Goal: Information Seeking & Learning: Learn about a topic

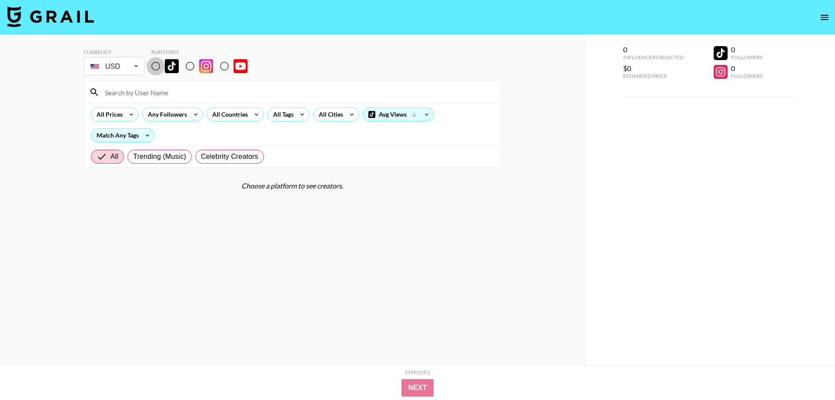
click at [154, 65] on input "radio" at bounding box center [156, 66] width 18 height 18
radio input "true"
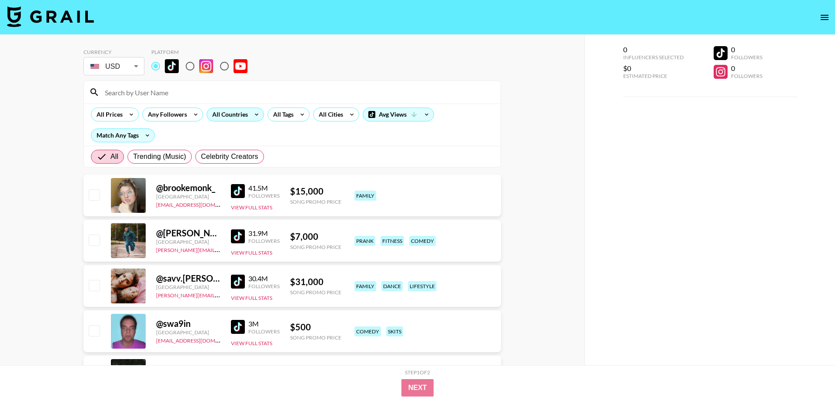
click at [239, 116] on div "All Countries" at bounding box center [228, 114] width 43 height 13
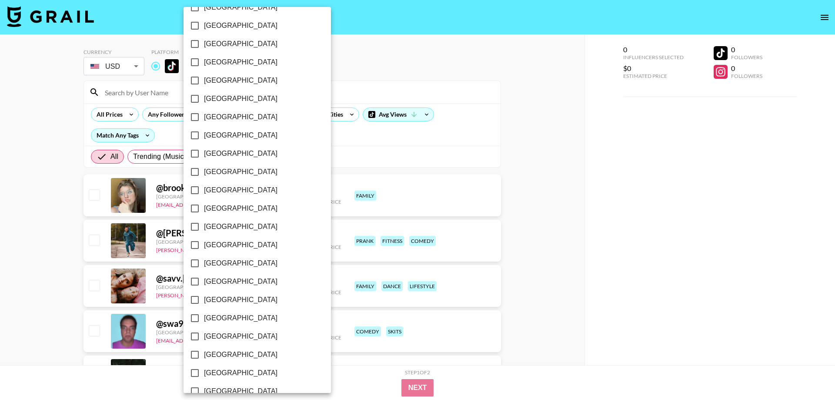
scroll to position [615, 0]
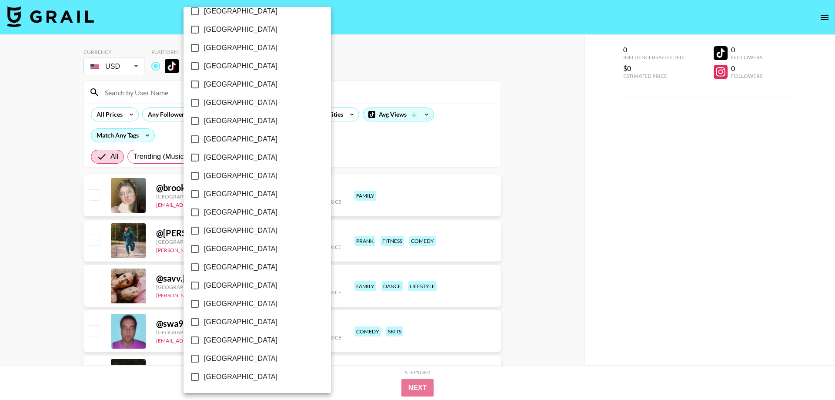
drag, startPoint x: 242, startPoint y: 356, endPoint x: 287, endPoint y: 255, distance: 110.8
click at [242, 355] on span "[GEOGRAPHIC_DATA]" at bounding box center [241, 358] width 74 height 10
click at [204, 355] on input "[GEOGRAPHIC_DATA]" at bounding box center [195, 358] width 18 height 18
checkbox input "true"
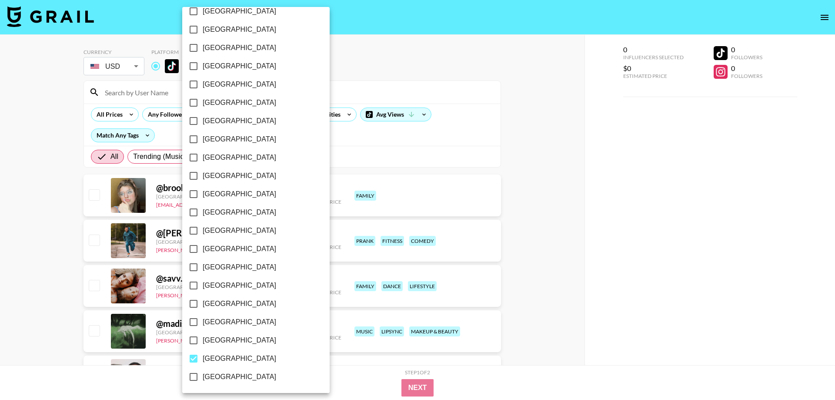
click at [330, 75] on div at bounding box center [417, 200] width 835 height 400
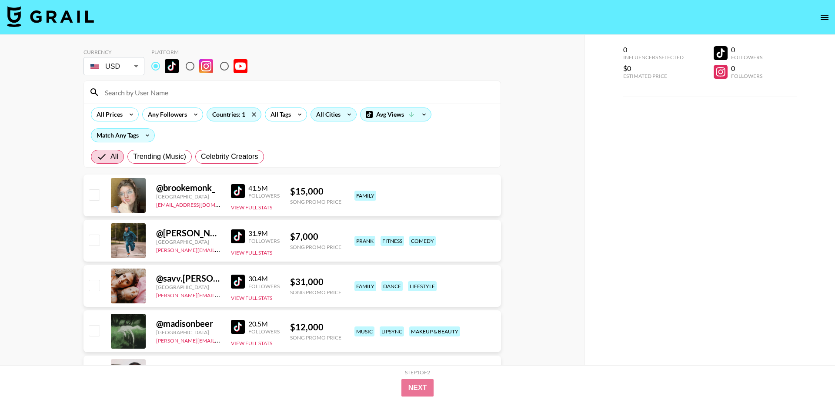
click at [323, 118] on div "All Cities" at bounding box center [326, 114] width 31 height 13
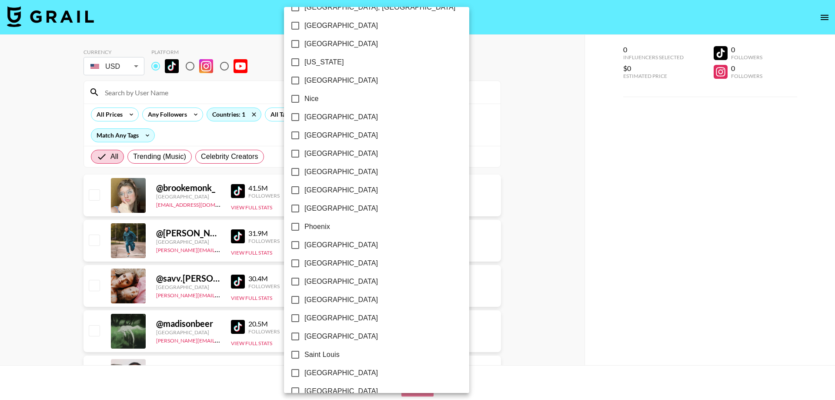
scroll to position [843, 0]
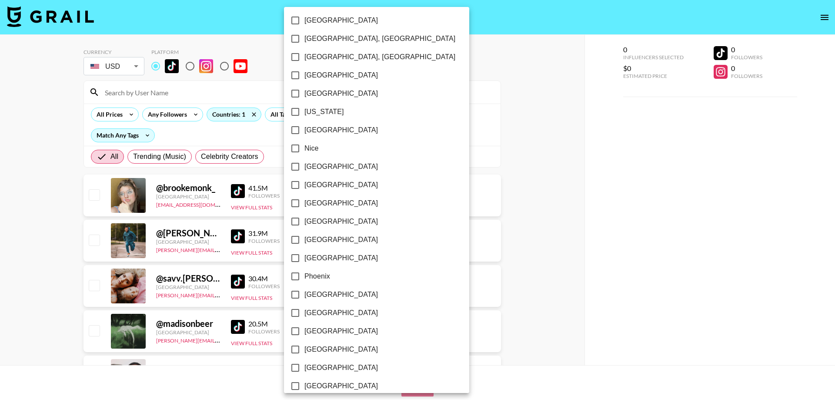
click at [313, 112] on span "[US_STATE]" at bounding box center [325, 112] width 40 height 10
click at [305, 112] on input "[US_STATE]" at bounding box center [295, 112] width 18 height 18
checkbox input "true"
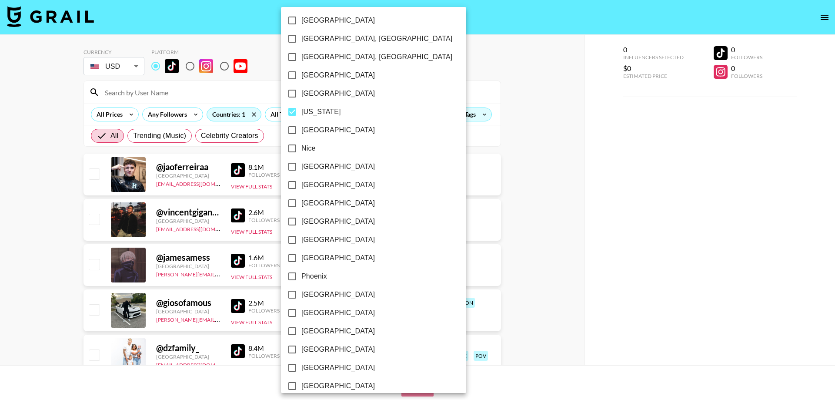
click at [495, 177] on div at bounding box center [417, 200] width 835 height 400
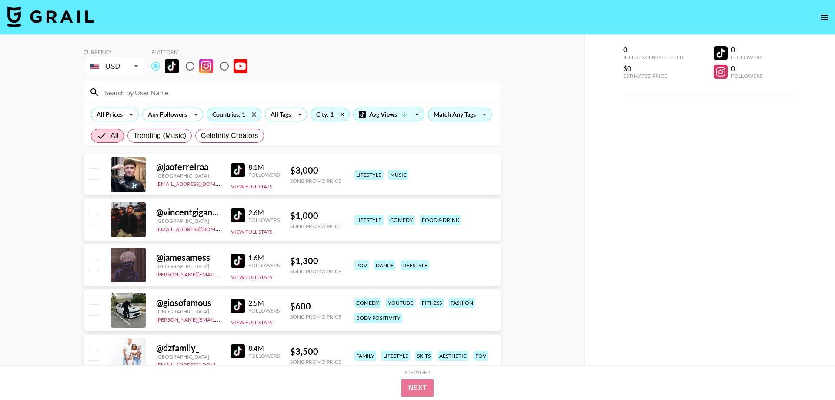
click at [244, 171] on img at bounding box center [238, 170] width 14 height 14
click at [243, 213] on img at bounding box center [238, 215] width 14 height 14
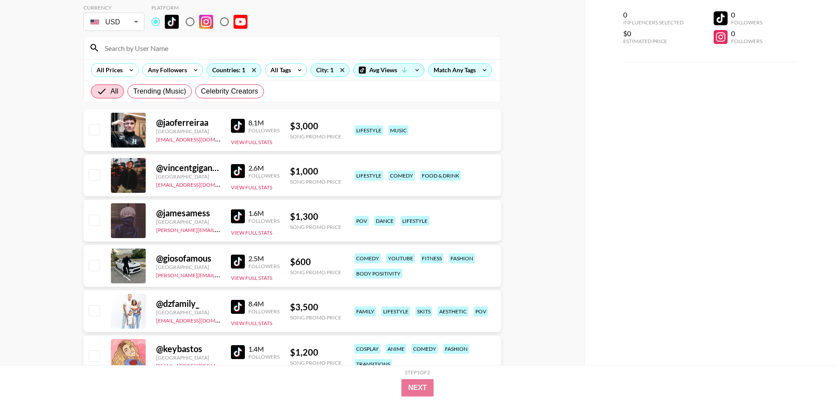
click at [244, 215] on img at bounding box center [238, 216] width 14 height 14
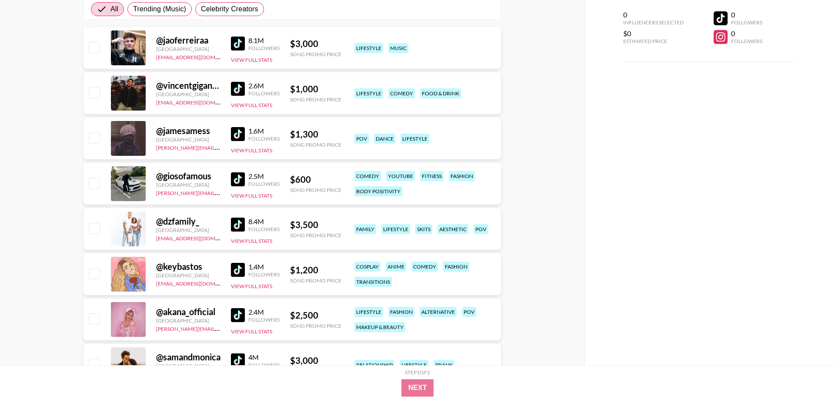
scroll to position [133, 0]
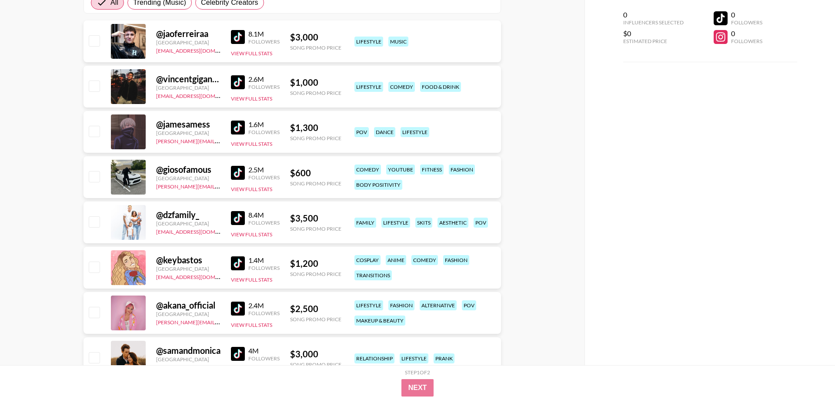
click at [240, 174] on img at bounding box center [238, 173] width 14 height 14
click at [234, 218] on img at bounding box center [238, 218] width 14 height 14
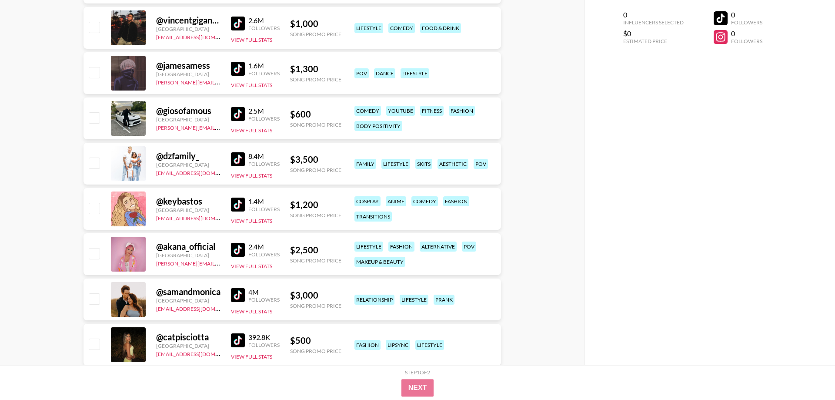
scroll to position [222, 0]
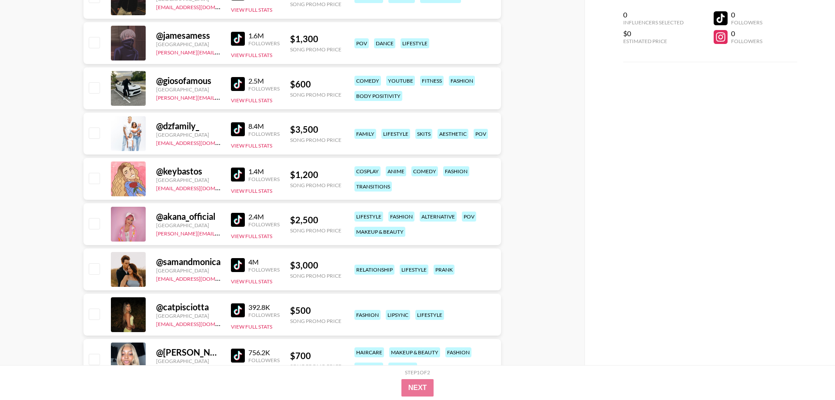
click at [235, 177] on img at bounding box center [238, 174] width 14 height 14
click at [240, 222] on img at bounding box center [238, 220] width 14 height 14
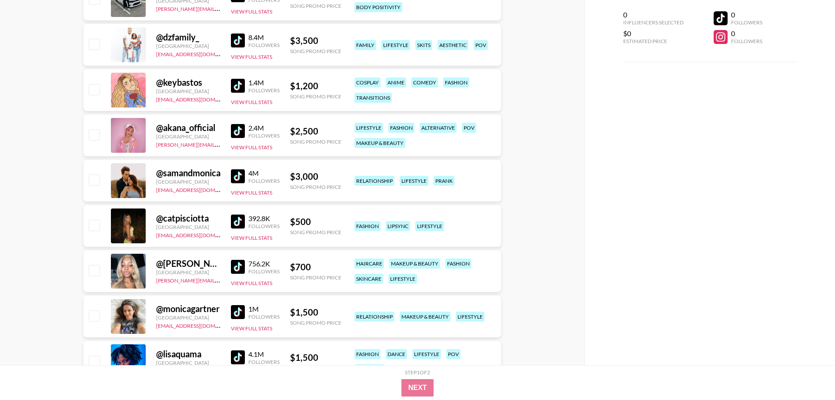
click at [240, 179] on img at bounding box center [238, 176] width 14 height 14
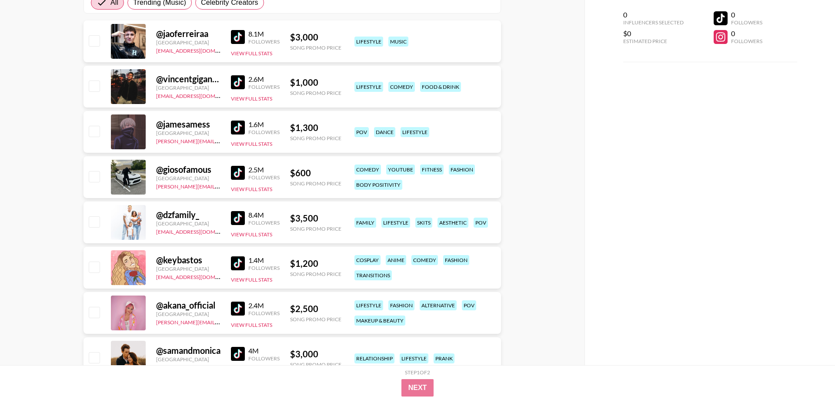
scroll to position [0, 0]
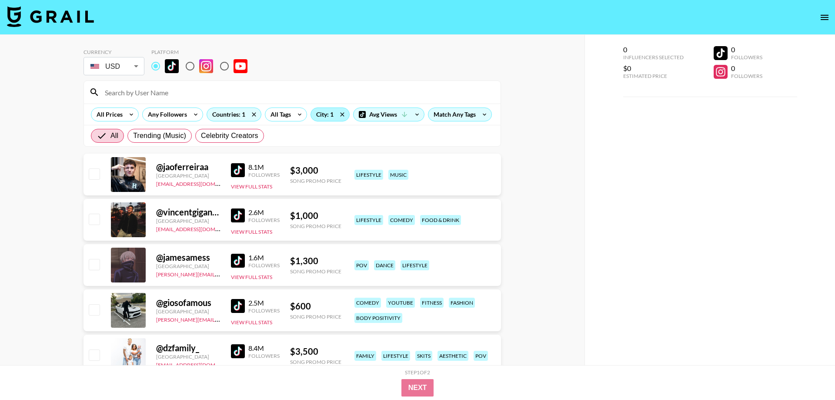
click at [323, 116] on div "City: 1" at bounding box center [330, 114] width 38 height 13
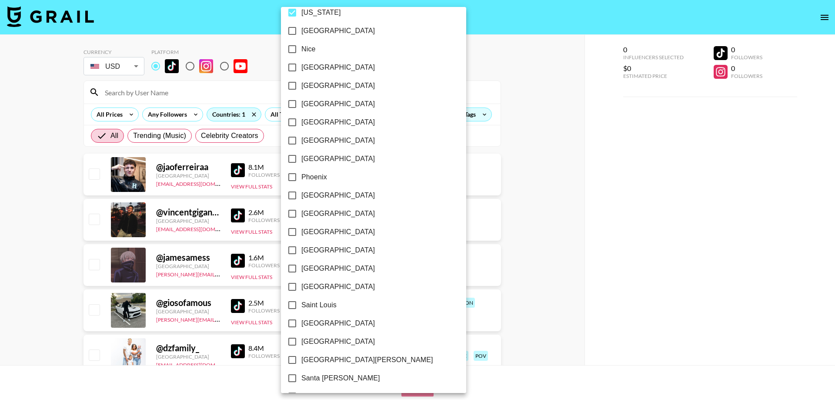
scroll to position [843, 0]
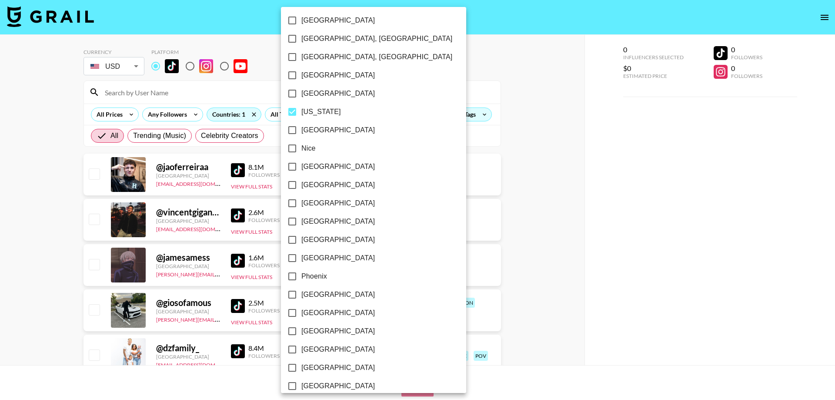
click at [538, 178] on div at bounding box center [417, 200] width 835 height 400
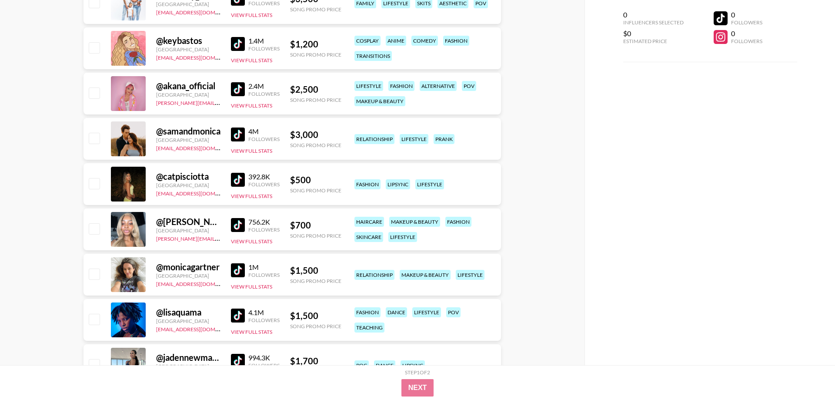
scroll to position [355, 0]
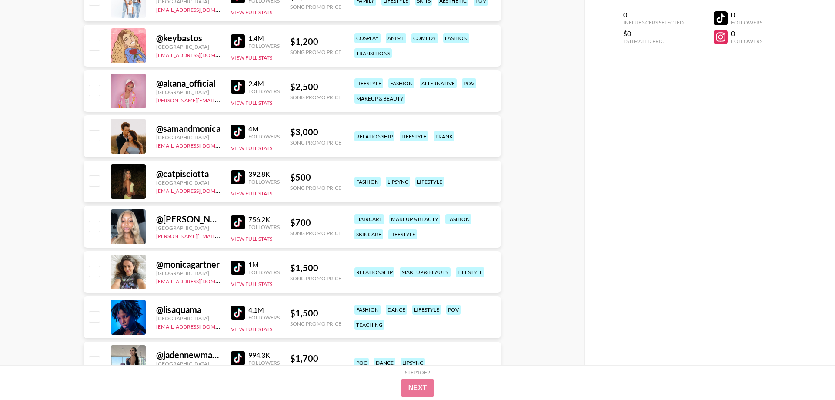
click at [237, 180] on img at bounding box center [238, 177] width 14 height 14
click at [239, 221] on img at bounding box center [238, 222] width 14 height 14
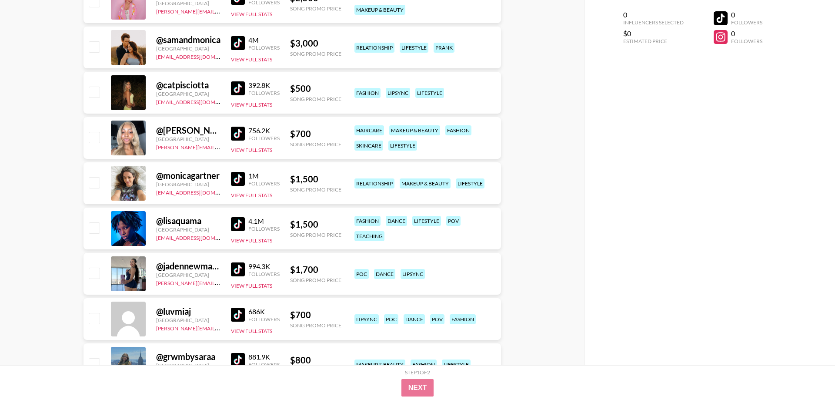
click at [236, 229] on img at bounding box center [238, 224] width 14 height 14
click at [237, 270] on img at bounding box center [238, 269] width 14 height 14
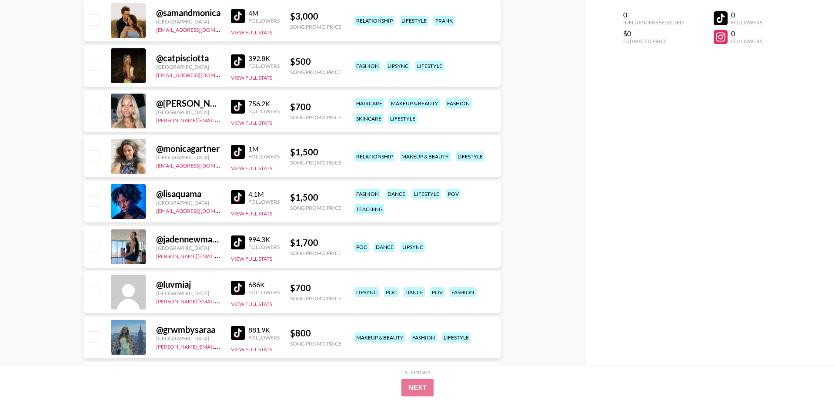
scroll to position [532, 0]
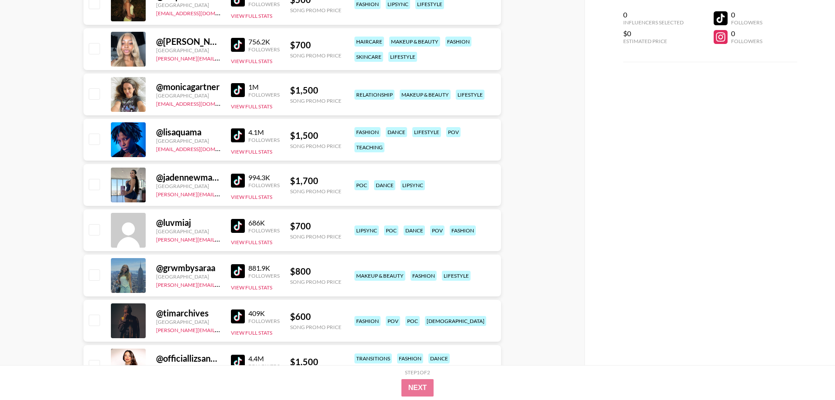
click at [242, 229] on img at bounding box center [238, 226] width 14 height 14
click at [242, 272] on img at bounding box center [238, 271] width 14 height 14
click at [244, 319] on img at bounding box center [238, 316] width 14 height 14
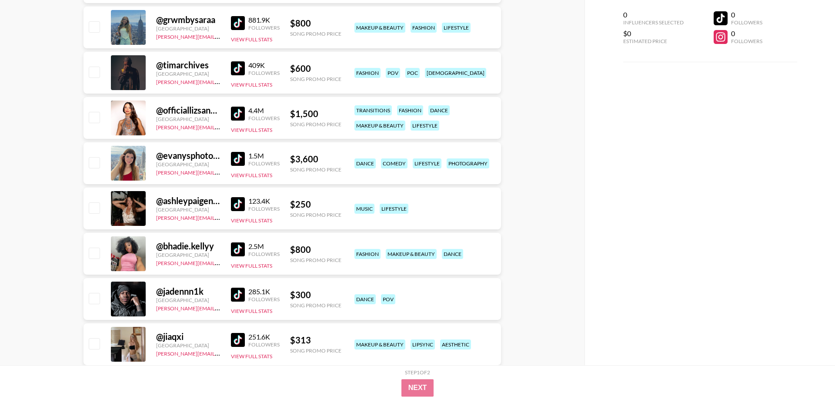
scroll to position [799, 0]
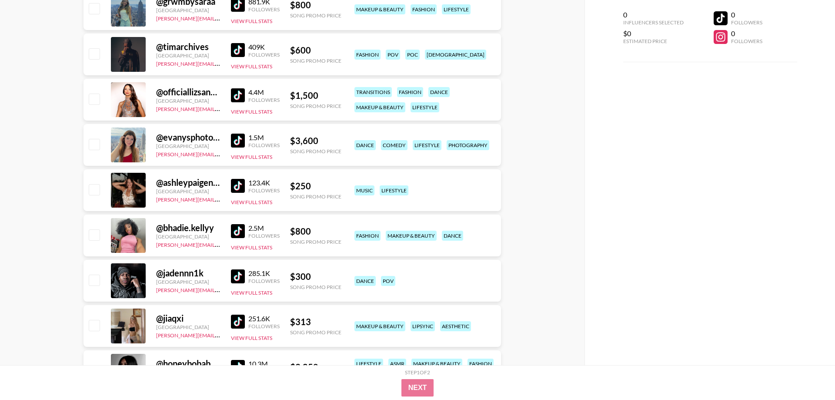
click at [231, 94] on img at bounding box center [238, 95] width 14 height 14
click at [237, 135] on img at bounding box center [238, 141] width 14 height 14
click at [234, 94] on img at bounding box center [238, 95] width 14 height 14
click at [238, 140] on img at bounding box center [238, 141] width 14 height 14
click at [185, 91] on div "@ [GEOGRAPHIC_DATA]" at bounding box center [188, 92] width 64 height 11
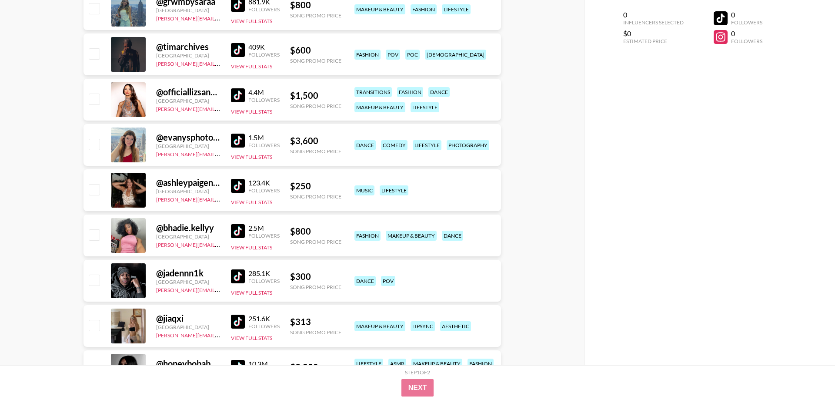
click at [228, 94] on div "@ officiallizsanchez [GEOGRAPHIC_DATA] [PERSON_NAME][EMAIL_ADDRESS][DOMAIN_NAME…" at bounding box center [293, 100] width 418 height 42
click at [240, 96] on img at bounding box center [238, 95] width 14 height 14
click at [238, 186] on img at bounding box center [238, 186] width 14 height 14
click at [240, 233] on img at bounding box center [238, 231] width 14 height 14
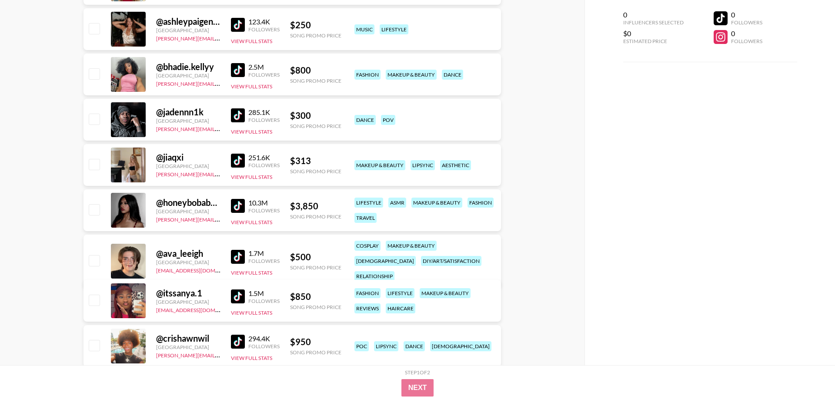
scroll to position [976, 0]
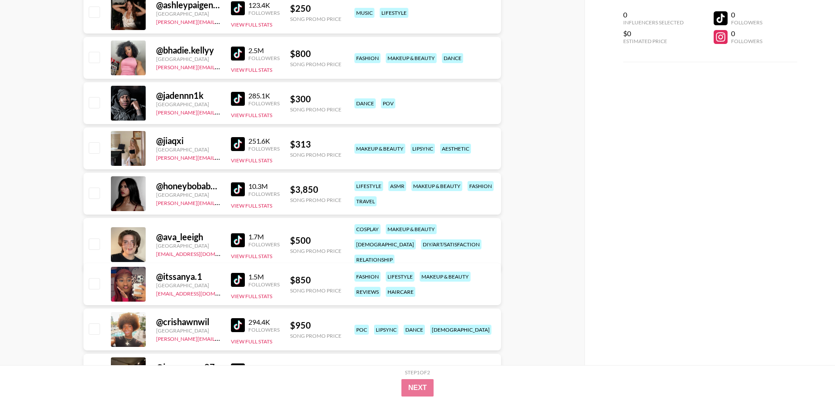
click at [237, 100] on img at bounding box center [238, 99] width 14 height 14
click at [238, 139] on img at bounding box center [238, 144] width 14 height 14
click at [237, 145] on img at bounding box center [238, 144] width 14 height 14
click at [239, 192] on img at bounding box center [238, 189] width 14 height 14
click at [238, 234] on img at bounding box center [238, 240] width 14 height 14
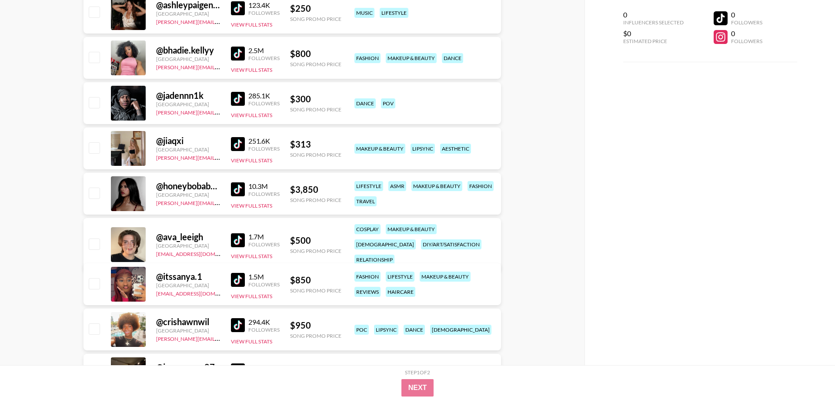
click at [242, 280] on img at bounding box center [238, 280] width 14 height 14
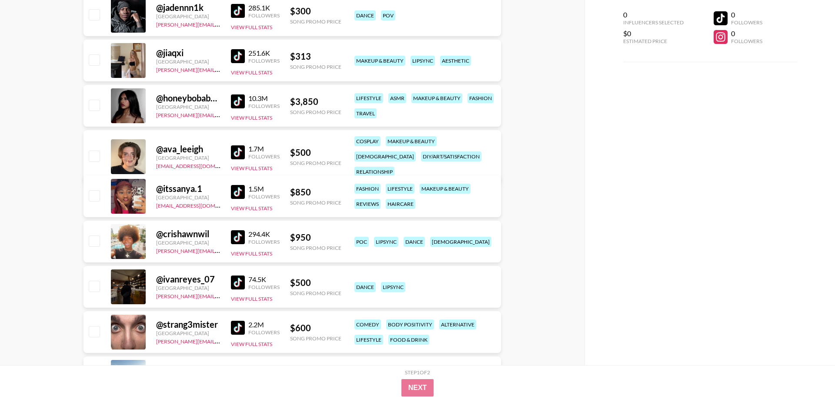
scroll to position [1065, 0]
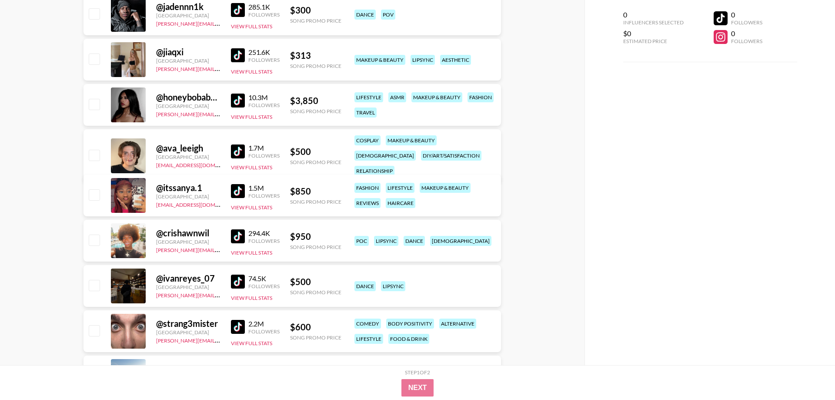
click at [239, 237] on img at bounding box center [238, 236] width 14 height 14
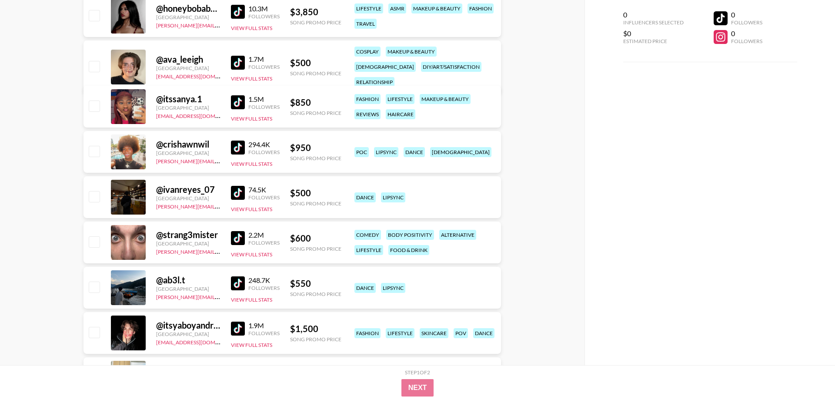
click at [243, 197] on img at bounding box center [238, 193] width 14 height 14
click at [242, 237] on img at bounding box center [238, 238] width 14 height 14
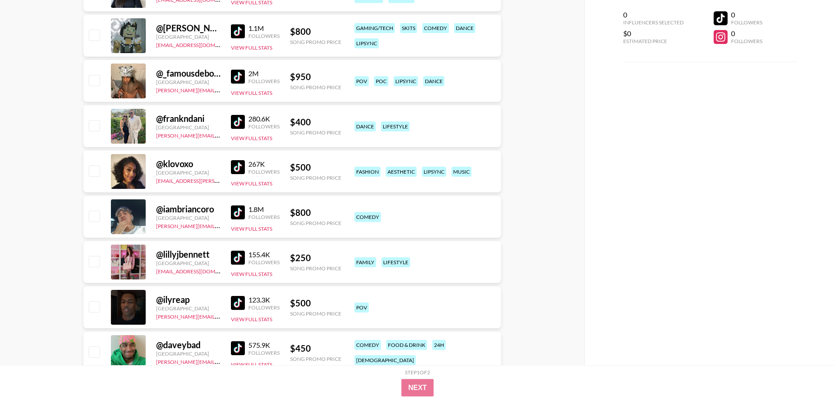
scroll to position [1775, 0]
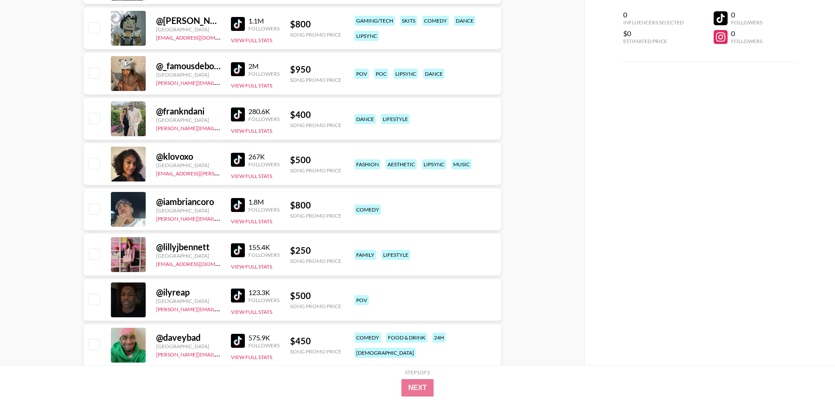
drag, startPoint x: 242, startPoint y: 294, endPoint x: 241, endPoint y: 288, distance: 5.9
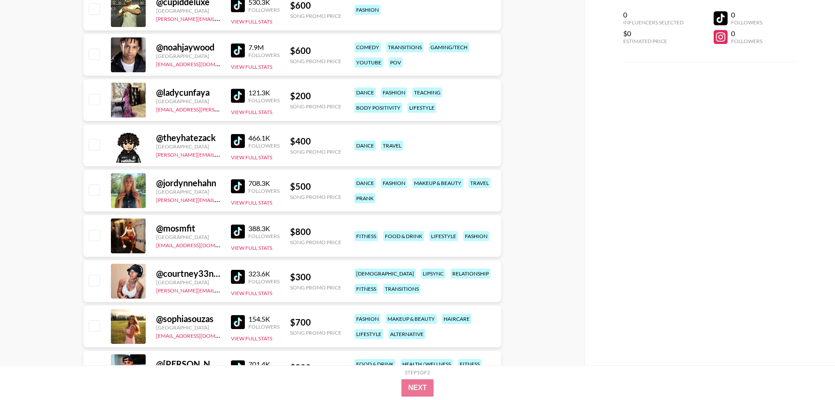
scroll to position [2573, 0]
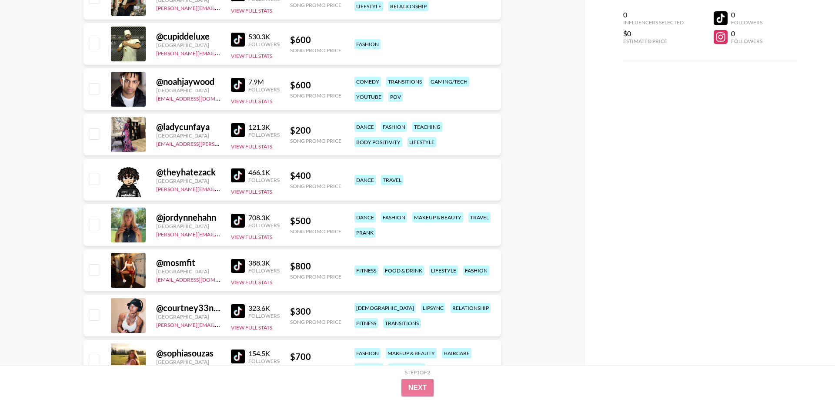
click at [241, 176] on img at bounding box center [238, 175] width 14 height 14
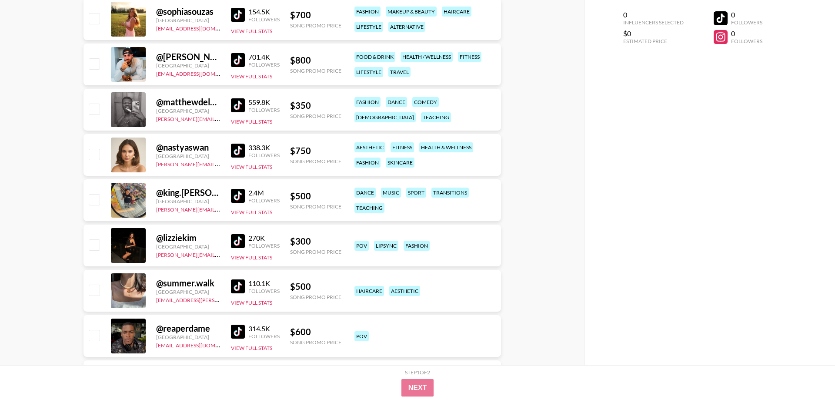
scroll to position [2928, 0]
